Goal: Find specific page/section: Find specific page/section

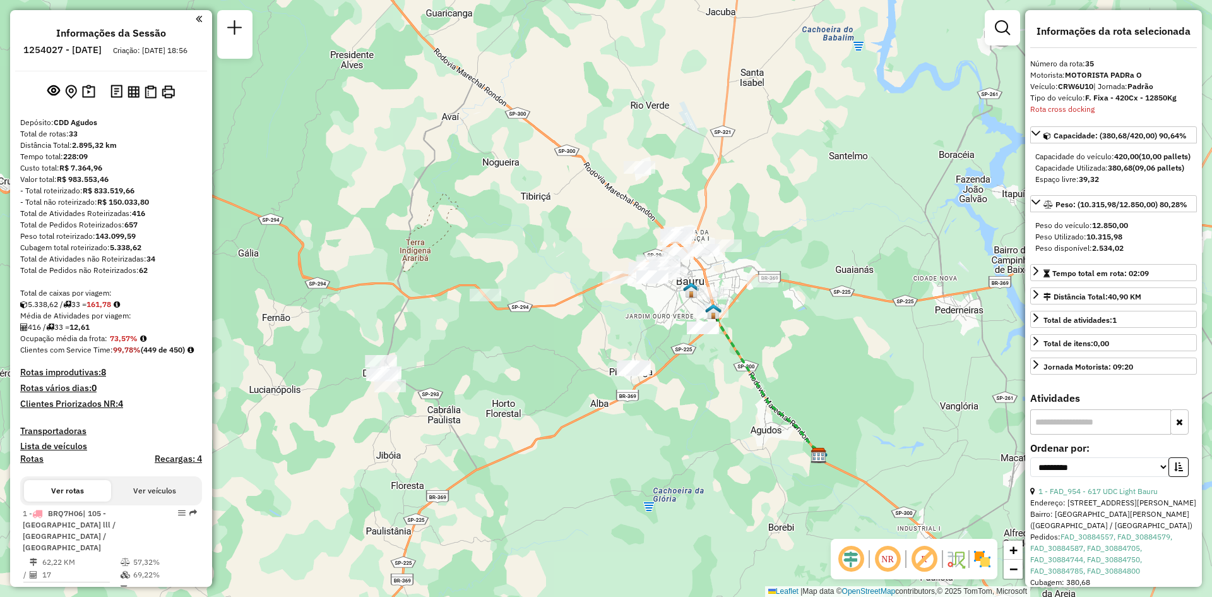
select select "**********"
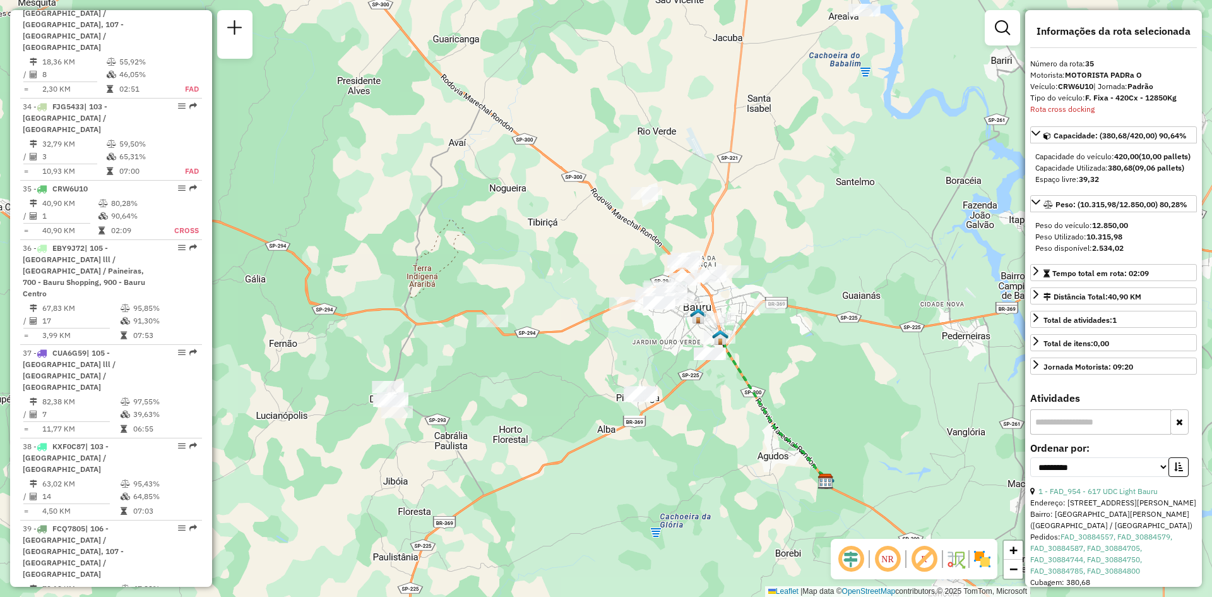
drag, startPoint x: 546, startPoint y: 179, endPoint x: 554, endPoint y: 205, distance: 27.0
click at [554, 205] on div "Janela de atendimento Grade de atendimento Capacidade Transportadoras Veículos …" at bounding box center [606, 298] width 1212 height 597
